Goal: Task Accomplishment & Management: Use online tool/utility

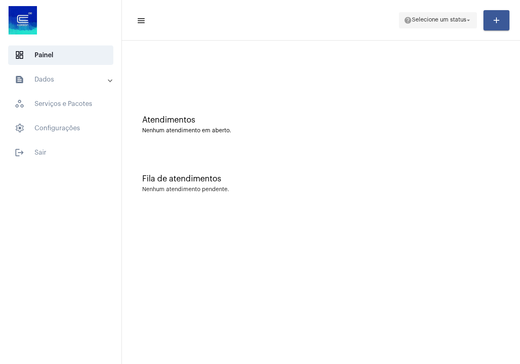
click at [419, 21] on span "Selecione um status" at bounding box center [439, 20] width 54 height 6
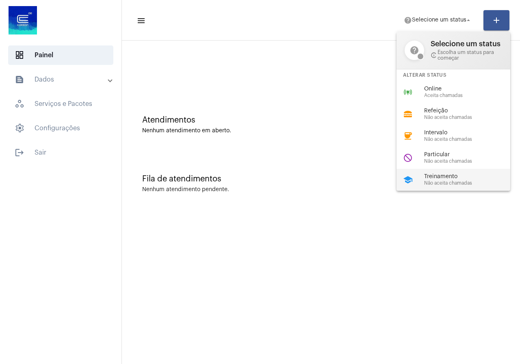
click at [453, 176] on span "Treinamento" at bounding box center [470, 177] width 93 height 6
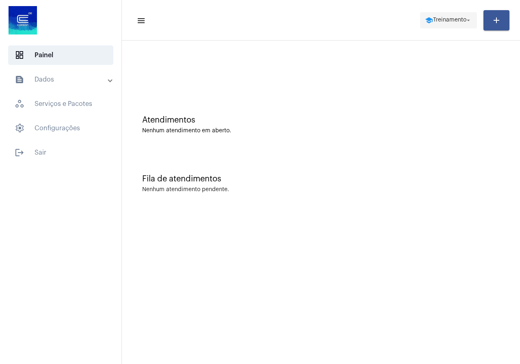
click at [458, 17] on span "school Treinamento arrow_drop_down" at bounding box center [448, 20] width 47 height 15
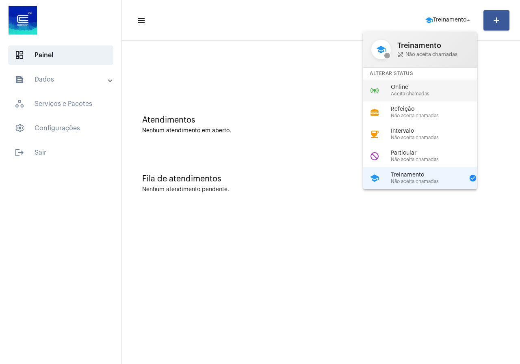
click at [401, 87] on span "Online" at bounding box center [437, 87] width 93 height 6
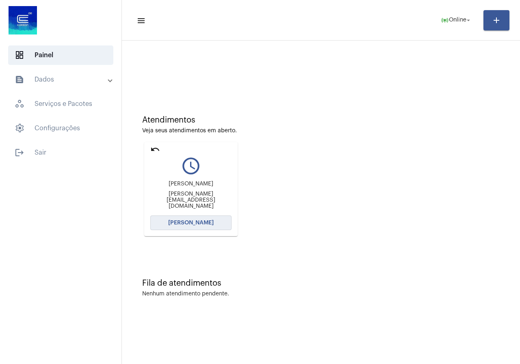
click at [217, 219] on button "[PERSON_NAME]" at bounding box center [190, 223] width 81 height 15
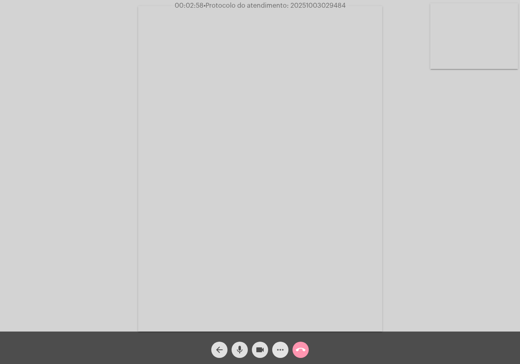
click at [286, 352] on button "more_horiz" at bounding box center [280, 350] width 16 height 16
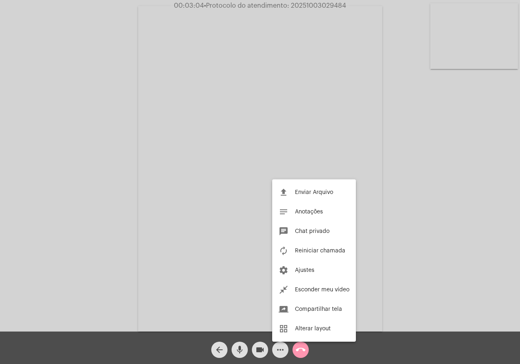
click at [103, 134] on div at bounding box center [260, 182] width 520 height 364
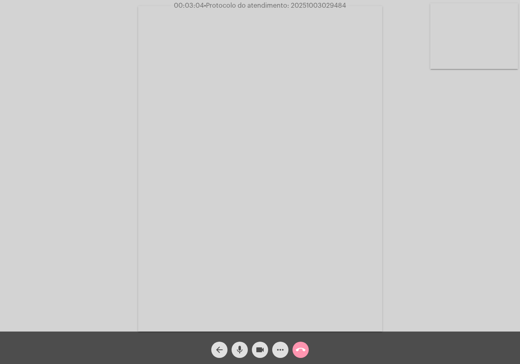
click at [103, 134] on div "Acessando Câmera e Microfone..." at bounding box center [260, 168] width 518 height 332
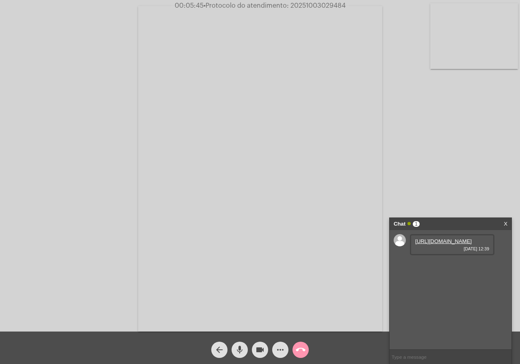
click at [448, 244] on link "[URL][DOMAIN_NAME]" at bounding box center [443, 241] width 56 height 6
click at [471, 268] on link "[URL][DOMAIN_NAME]" at bounding box center [443, 264] width 56 height 6
click at [7, 116] on div "Acessando Câmera e Microfone..." at bounding box center [260, 168] width 518 height 332
click at [315, 2] on span "00:11:26 • Protocolo do atendimento: 20251003029484" at bounding box center [260, 6] width 174 height 8
click at [315, 2] on span "00:11:27 • Protocolo do atendimento: 20251003029484" at bounding box center [259, 6] width 173 height 8
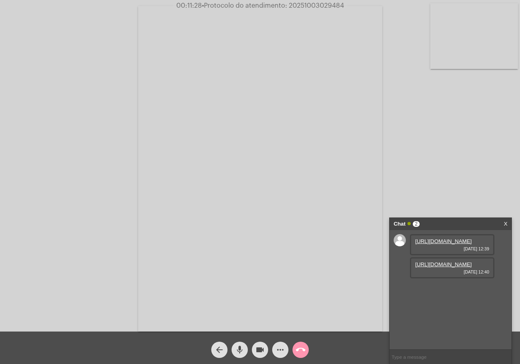
copy span "20251003029484"
click at [301, 347] on mat-icon "call_end" at bounding box center [301, 350] width 10 height 10
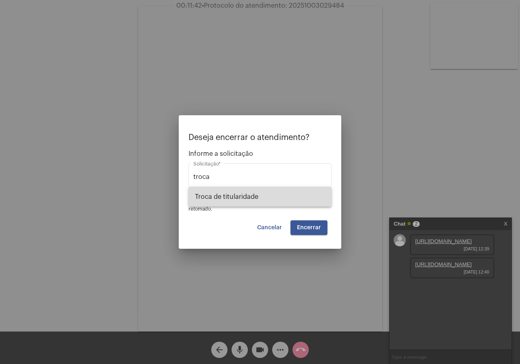
click at [225, 193] on span "Troca de titularidade" at bounding box center [260, 196] width 130 height 19
type input "Troca de titularidade"
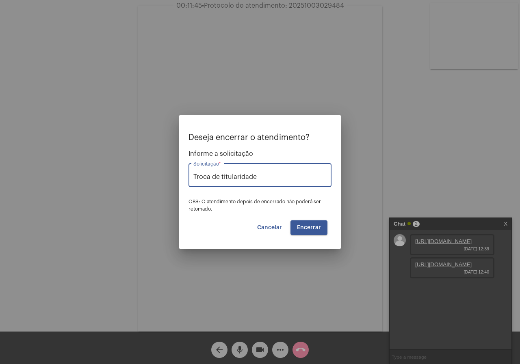
click at [293, 223] on button "Encerrar" at bounding box center [308, 227] width 37 height 15
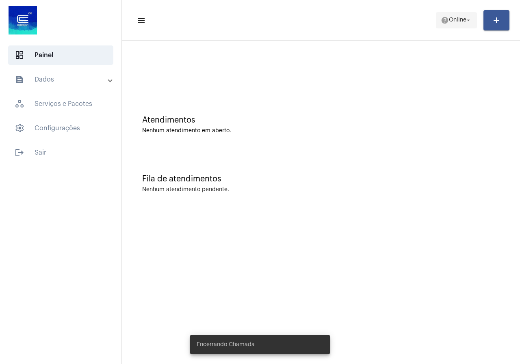
click at [444, 16] on mat-icon "help" at bounding box center [444, 20] width 8 height 8
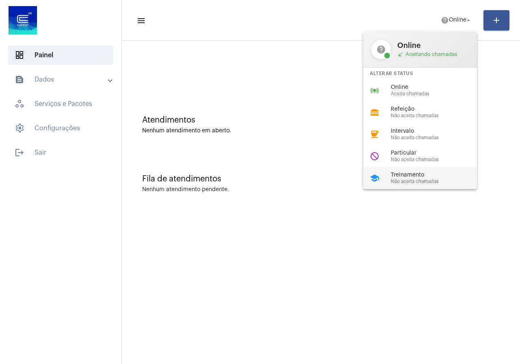
click at [438, 173] on span "Treinamento" at bounding box center [437, 175] width 93 height 6
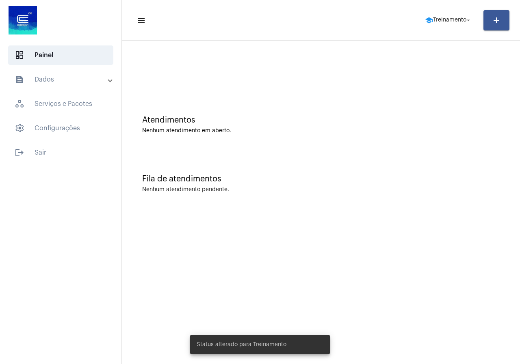
click at [102, 74] on mat-expansion-panel-header "text_snippet_outlined Dados" at bounding box center [63, 79] width 117 height 19
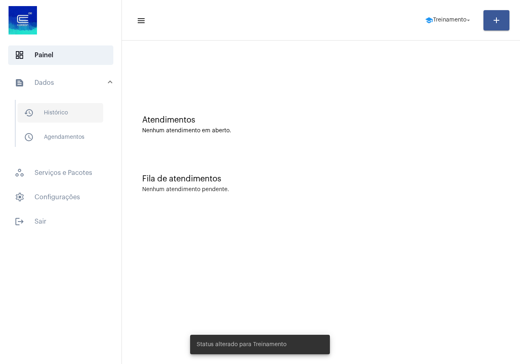
click at [73, 112] on span "history_outlined Histórico" at bounding box center [60, 112] width 86 height 19
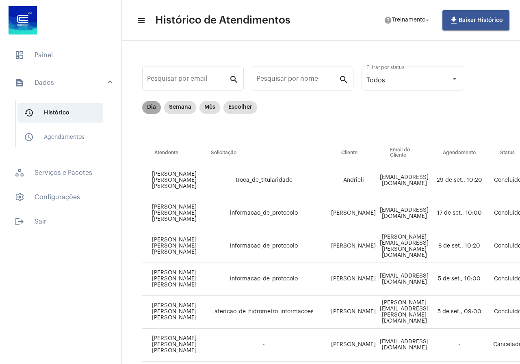
click at [158, 108] on mat-chip "Dia" at bounding box center [151, 107] width 19 height 13
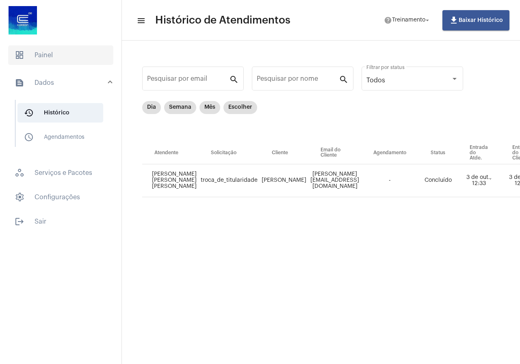
click at [55, 61] on span "dashboard Painel" at bounding box center [60, 54] width 105 height 19
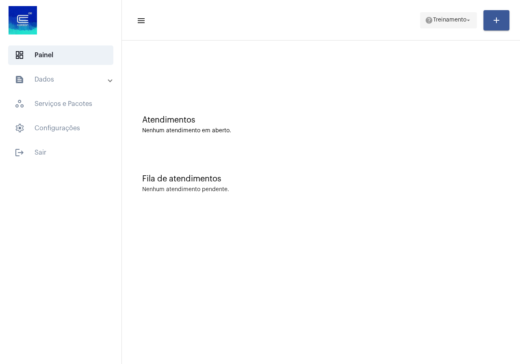
click at [427, 13] on span "help Treinamento arrow_drop_down" at bounding box center [448, 20] width 47 height 15
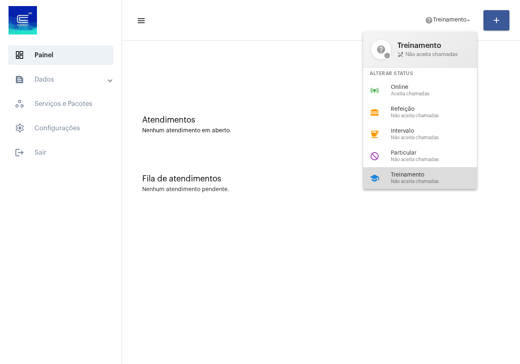
click at [443, 187] on div "school Treinamento Não aceita chamadas" at bounding box center [426, 178] width 127 height 22
